Goal: Information Seeking & Learning: Check status

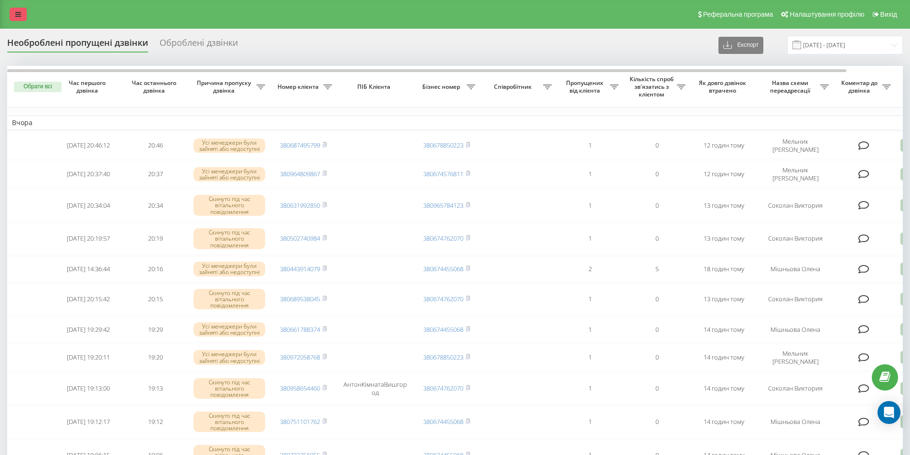
click at [21, 15] on link at bounding box center [18, 14] width 17 height 13
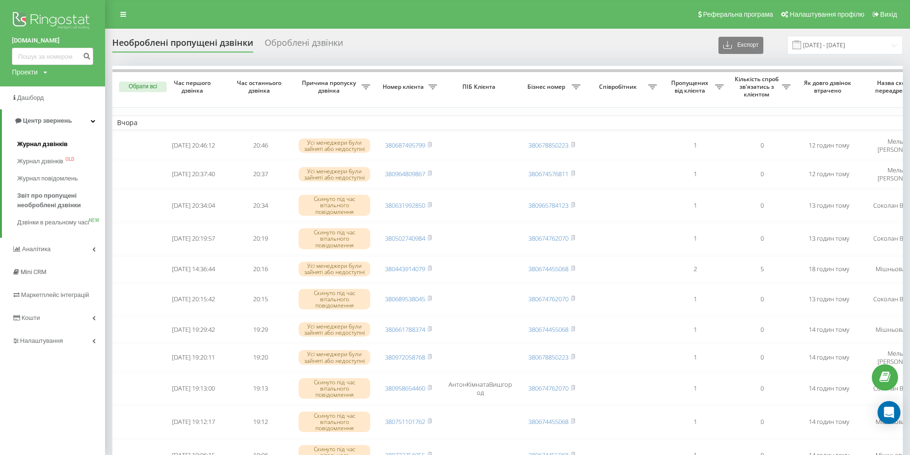
click at [29, 140] on span "Журнал дзвінків" at bounding box center [42, 144] width 51 height 10
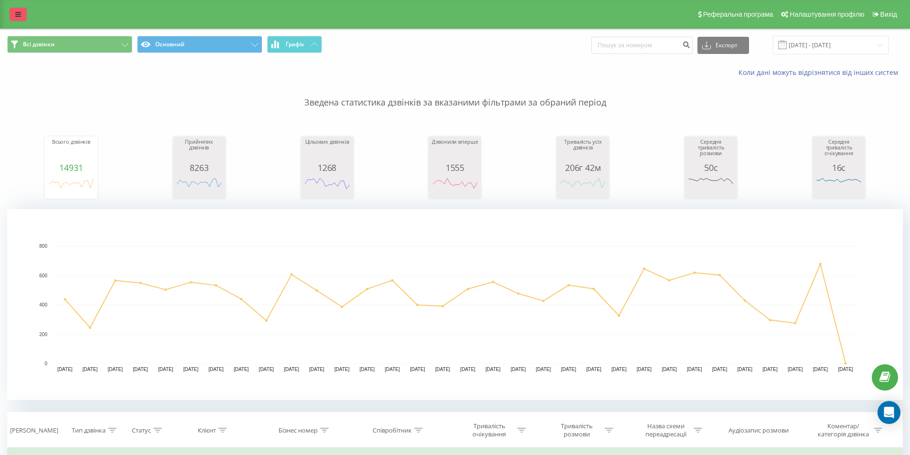
click at [21, 12] on link at bounding box center [18, 14] width 17 height 13
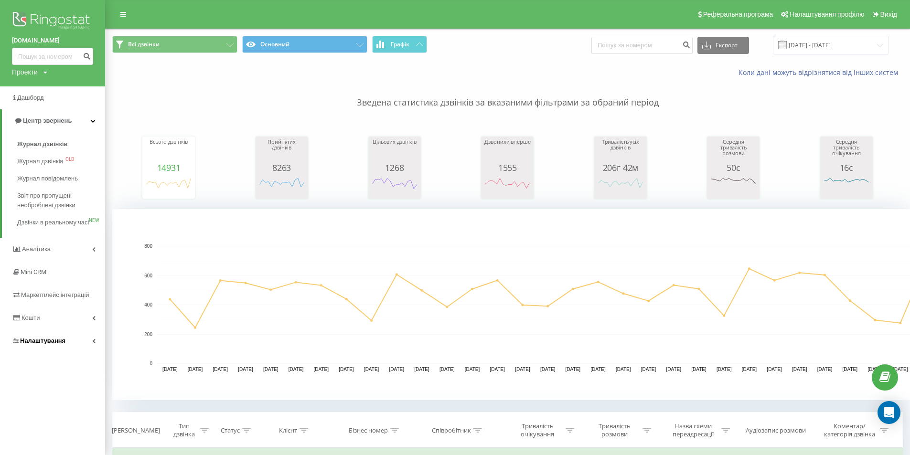
click at [27, 344] on span "Налаштування" at bounding box center [42, 340] width 45 height 7
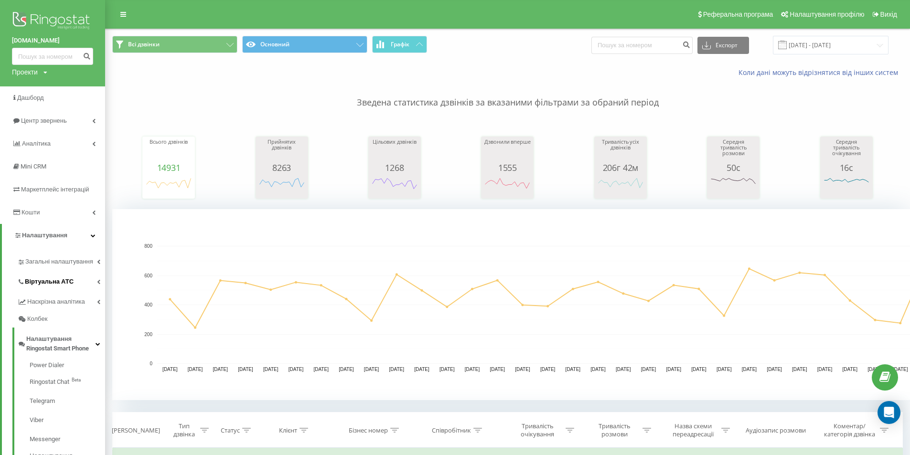
click at [38, 280] on span "Віртуальна АТС" at bounding box center [49, 282] width 49 height 10
click at [42, 331] on span "Підключення номерів" at bounding box center [63, 335] width 67 height 10
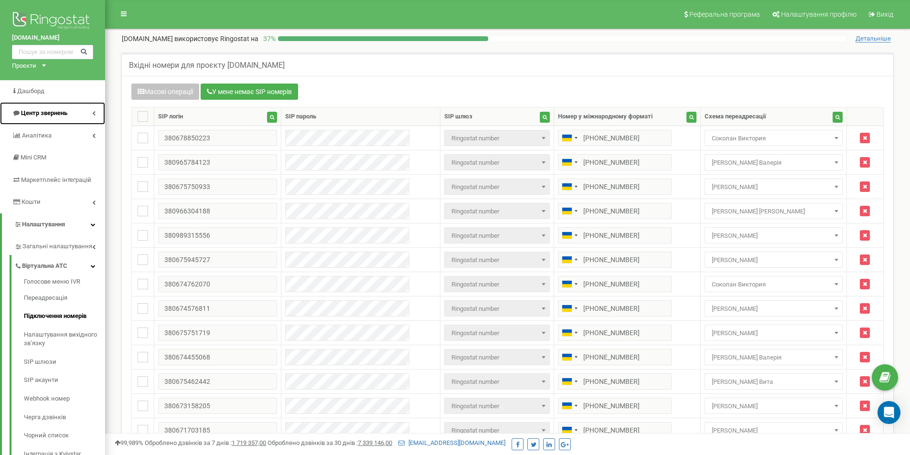
click at [47, 112] on span "Центр звернень" at bounding box center [44, 112] width 46 height 7
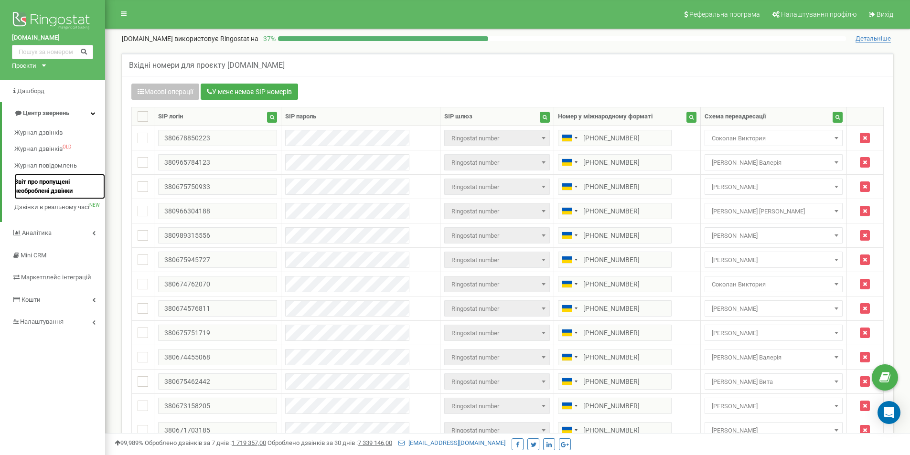
click at [43, 187] on span "Звіт про пропущені необроблені дзвінки" at bounding box center [57, 187] width 86 height 18
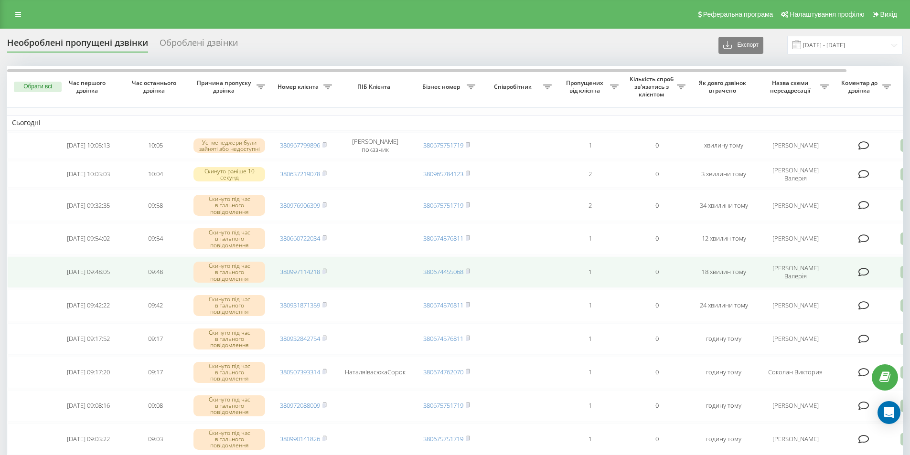
scroll to position [80, 0]
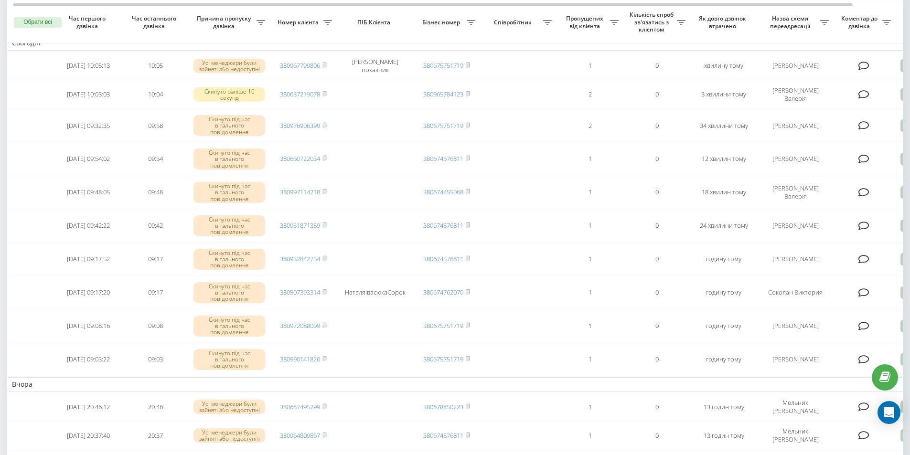
click at [303, 379] on td "Вчора" at bounding box center [484, 384] width 955 height 14
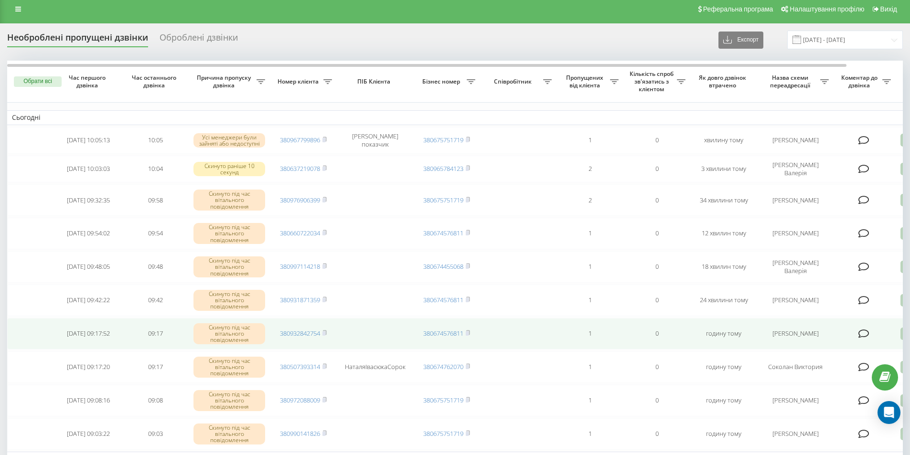
scroll to position [0, 0]
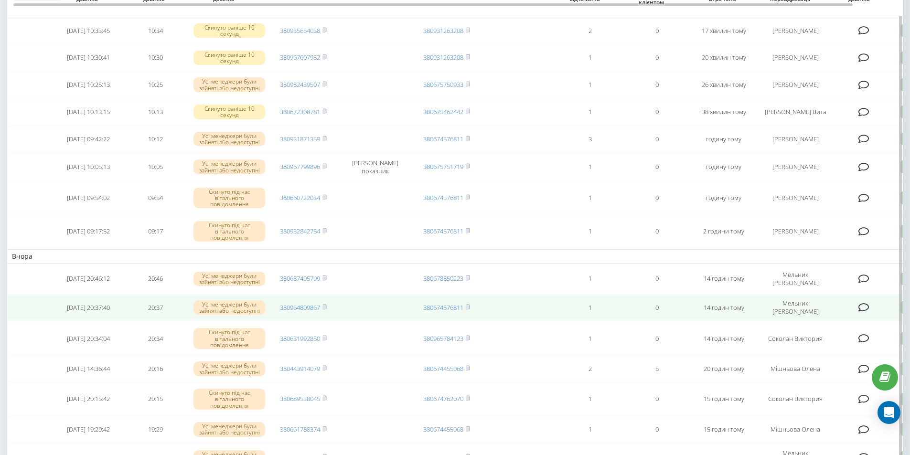
scroll to position [159, 0]
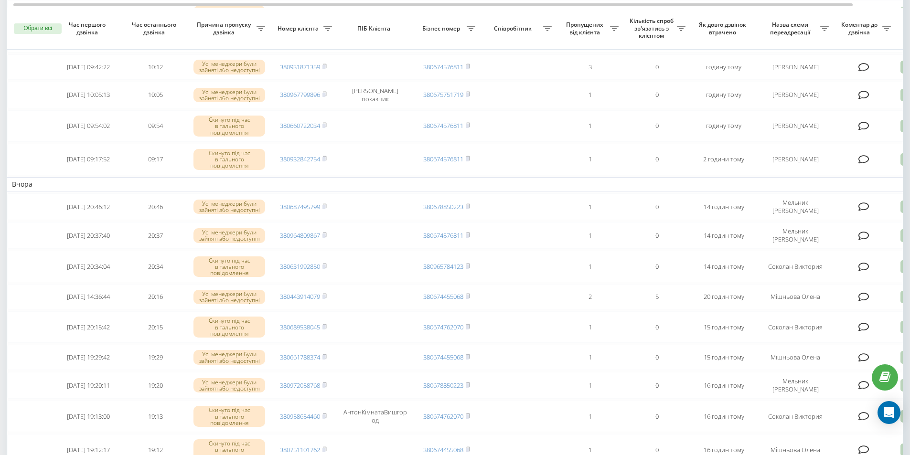
scroll to position [239, 0]
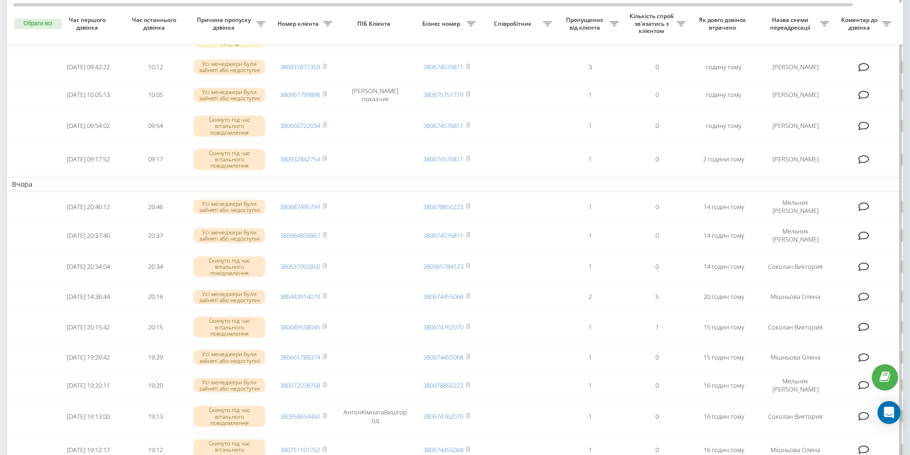
scroll to position [239, 0]
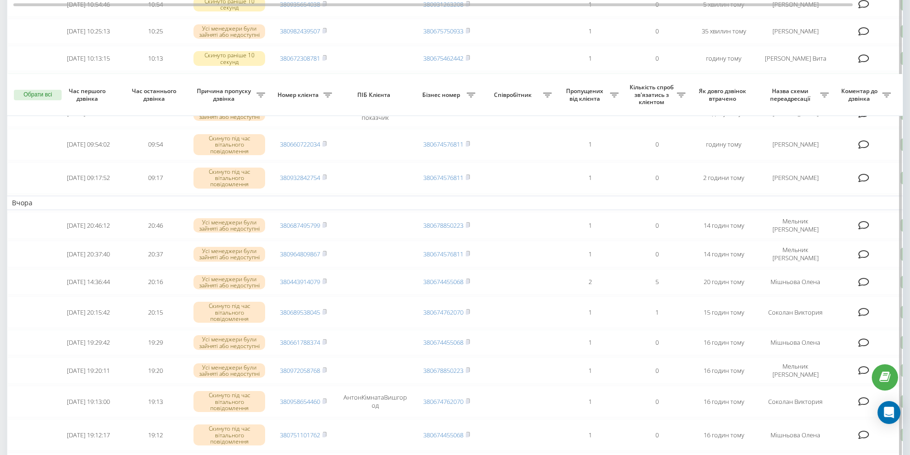
scroll to position [239, 0]
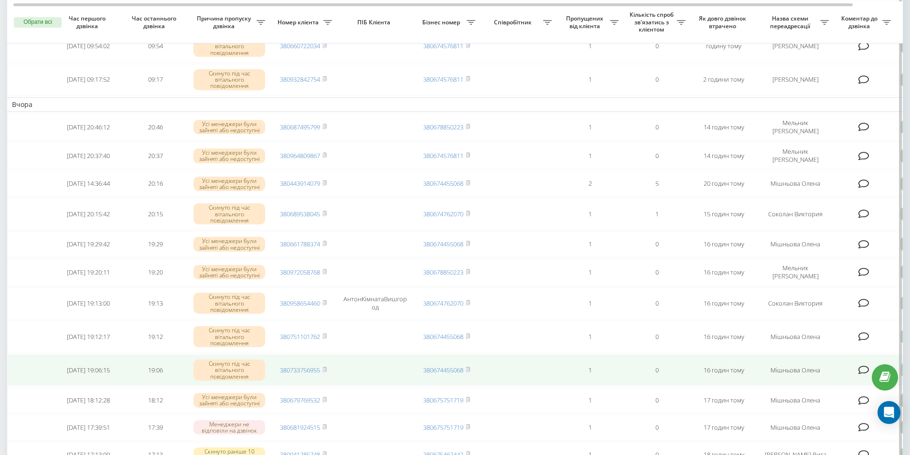
click at [315, 371] on td "380733756955" at bounding box center [303, 370] width 67 height 32
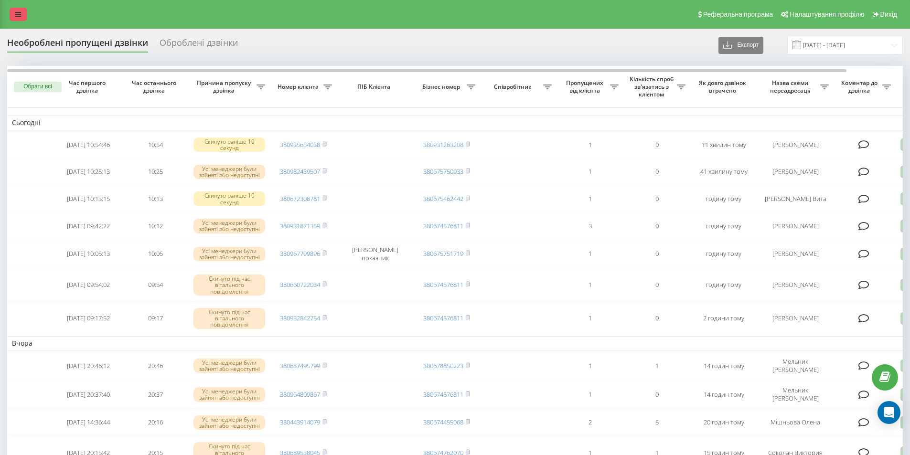
click at [22, 13] on link at bounding box center [18, 14] width 17 height 13
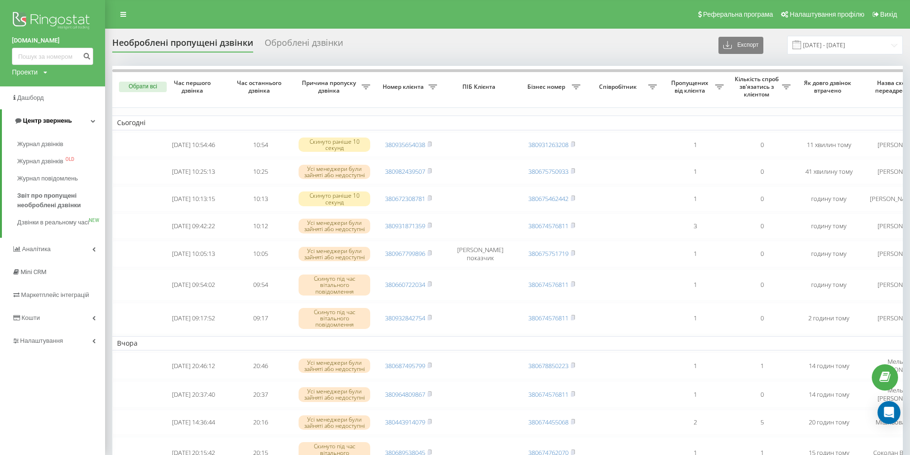
click at [43, 120] on span "Центр звернень" at bounding box center [47, 120] width 49 height 7
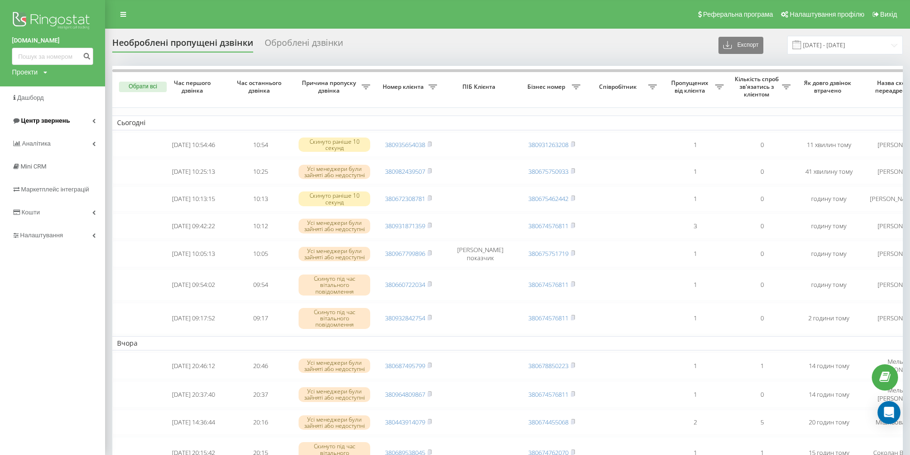
click at [45, 121] on span "Центр звернень" at bounding box center [45, 120] width 49 height 7
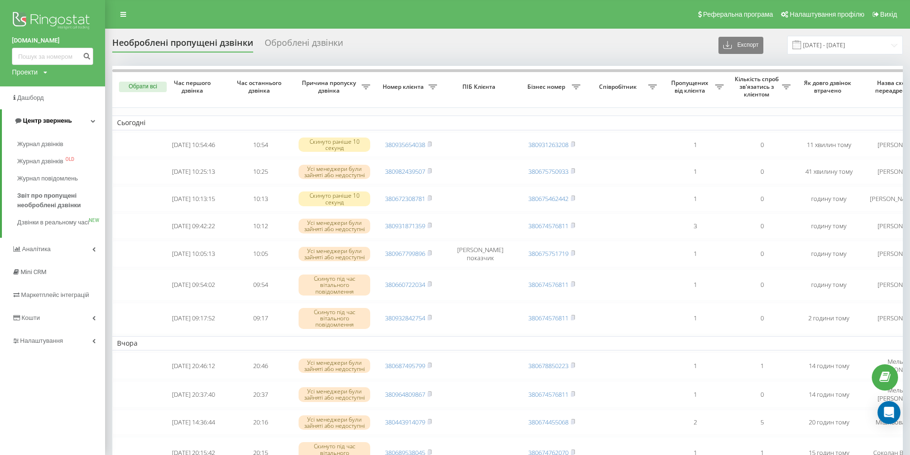
click at [45, 121] on span "Центр звернень" at bounding box center [47, 120] width 49 height 7
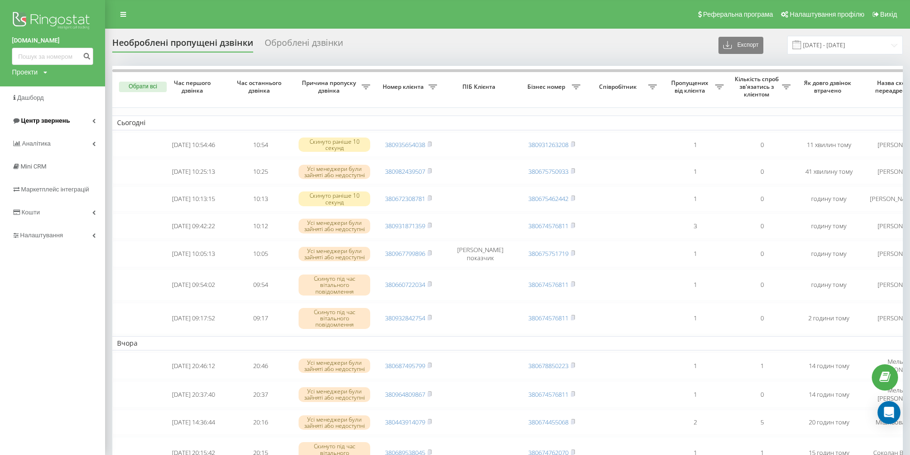
click at [57, 124] on span "Центр звернень" at bounding box center [45, 120] width 49 height 7
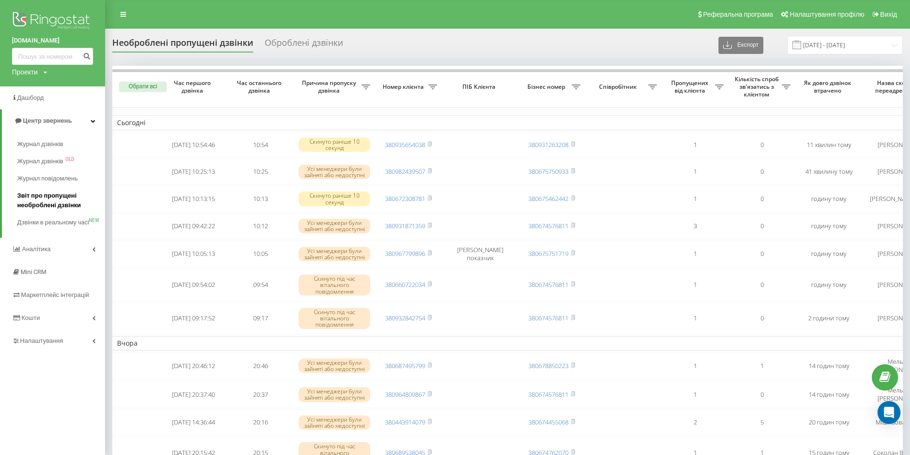
click at [51, 194] on span "Звіт про пропущені необроблені дзвінки" at bounding box center [58, 200] width 83 height 19
